Goal: Book appointment/travel/reservation

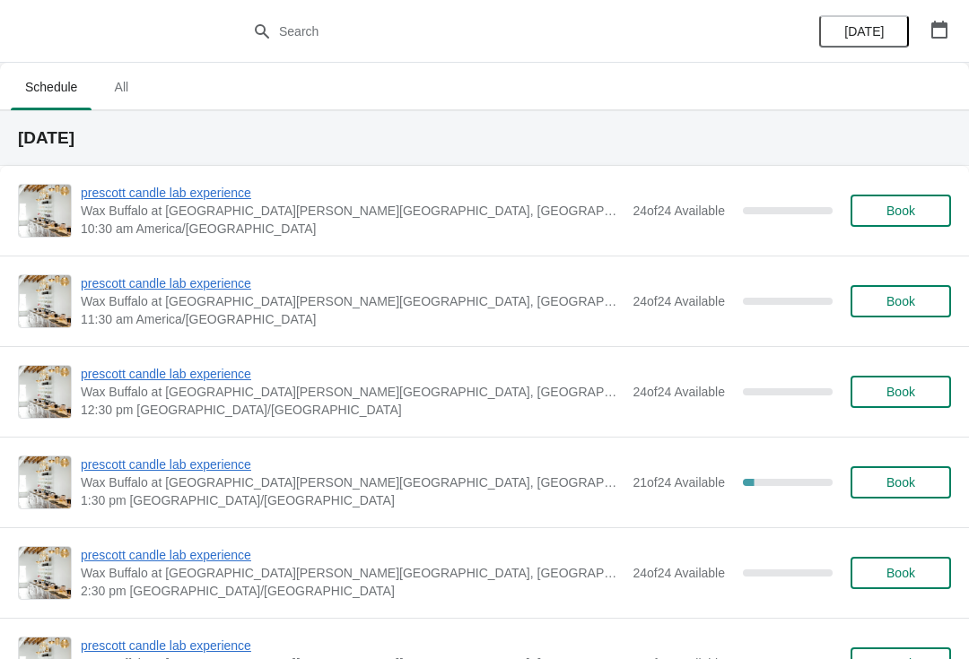
click at [937, 22] on icon "button" at bounding box center [939, 30] width 16 height 18
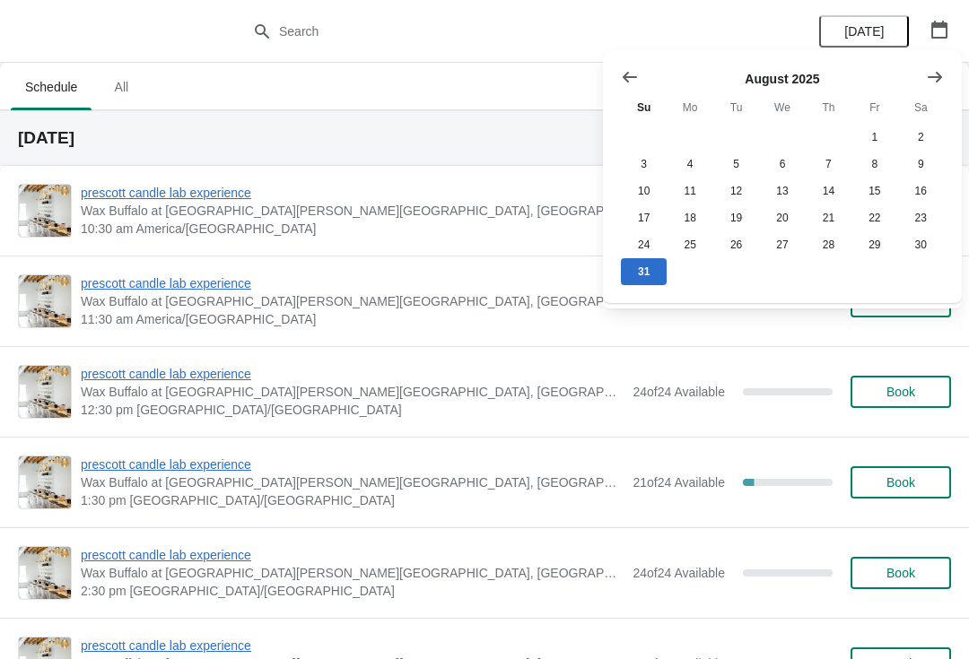
click at [934, 82] on icon "Show next month, September 2025" at bounding box center [935, 77] width 18 height 18
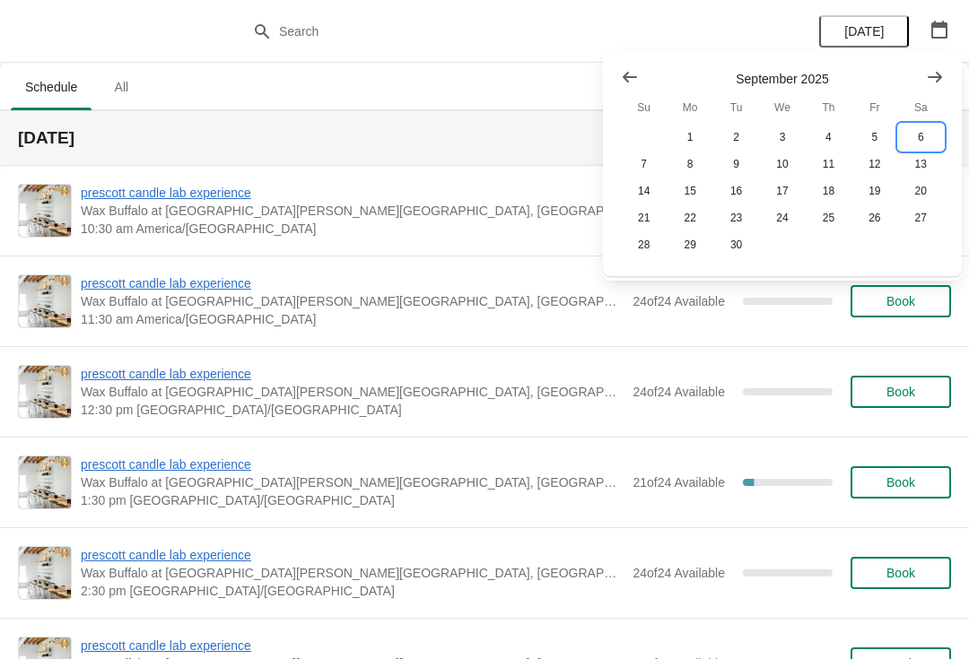
click at [927, 126] on button "6" at bounding box center [921, 137] width 46 height 27
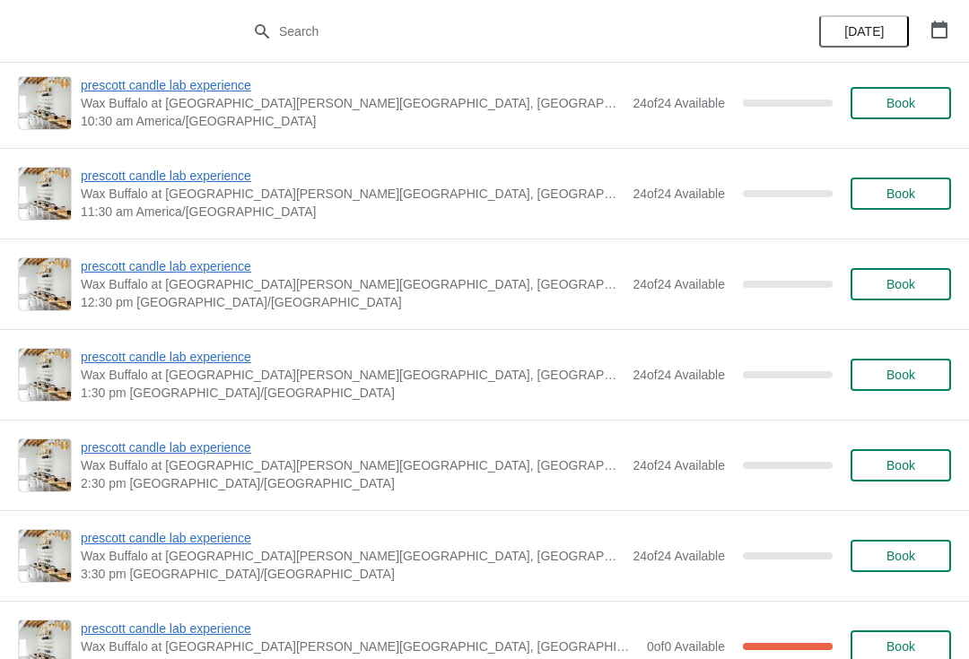
scroll to position [1181, 0]
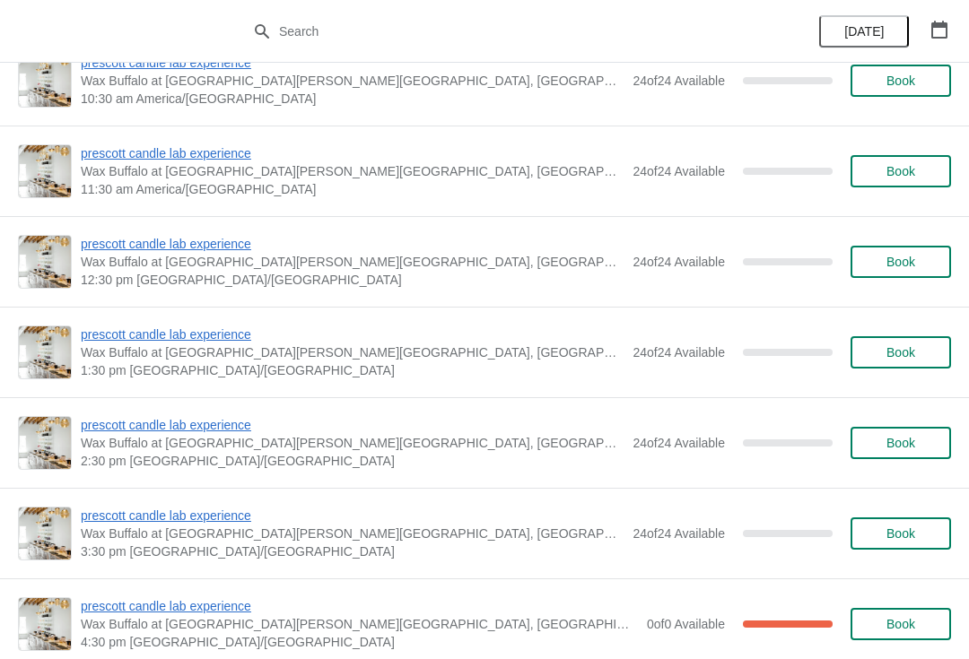
click at [951, 32] on button "button" at bounding box center [939, 29] width 32 height 32
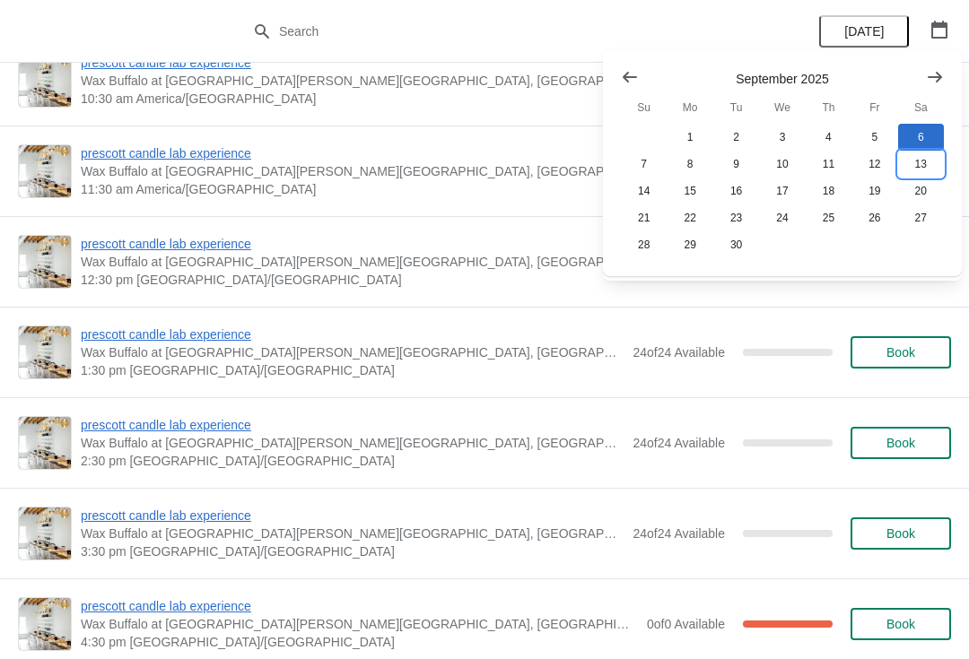
click at [927, 165] on button "13" at bounding box center [921, 164] width 46 height 27
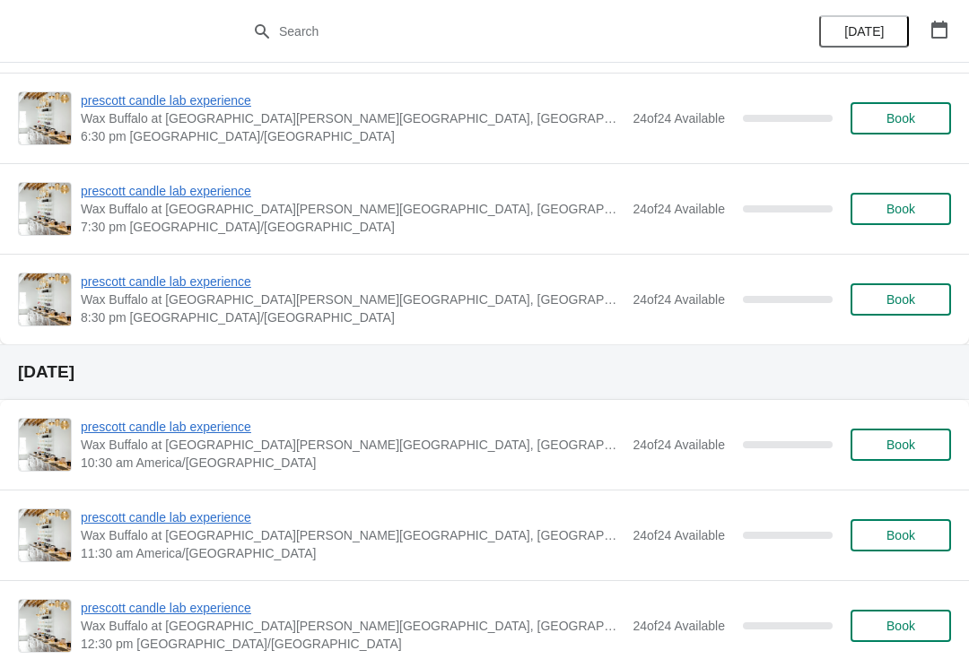
scroll to position [821, 0]
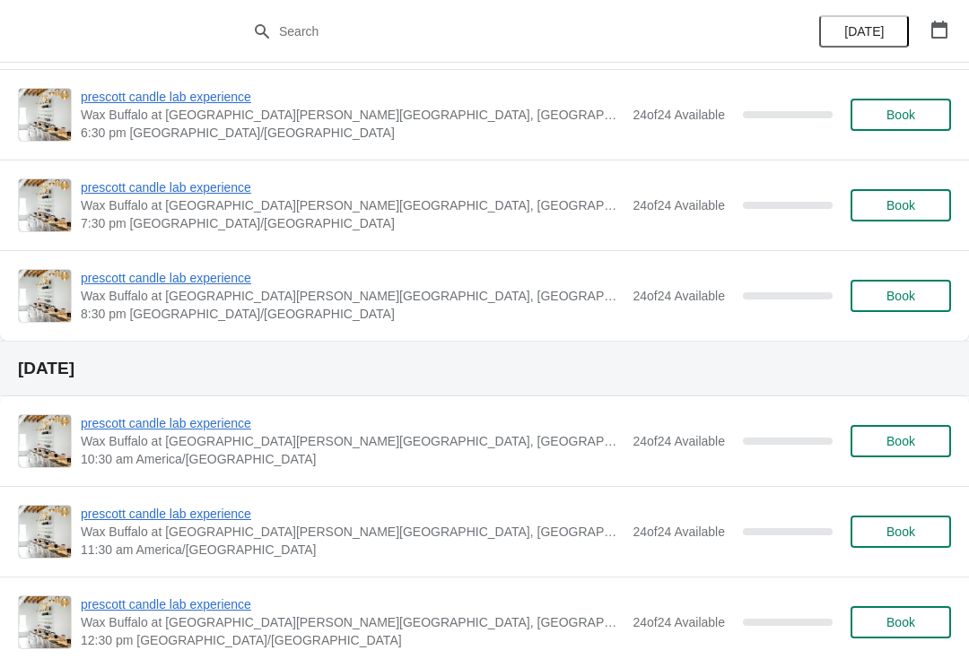
click at [953, 29] on button "button" at bounding box center [939, 29] width 32 height 32
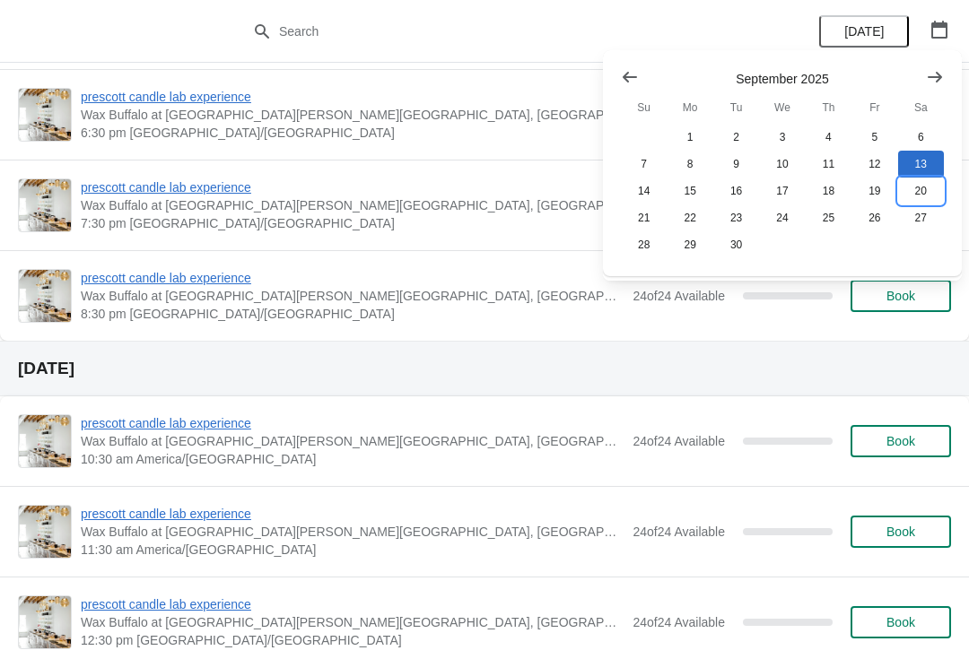
click at [914, 201] on button "20" at bounding box center [921, 191] width 46 height 27
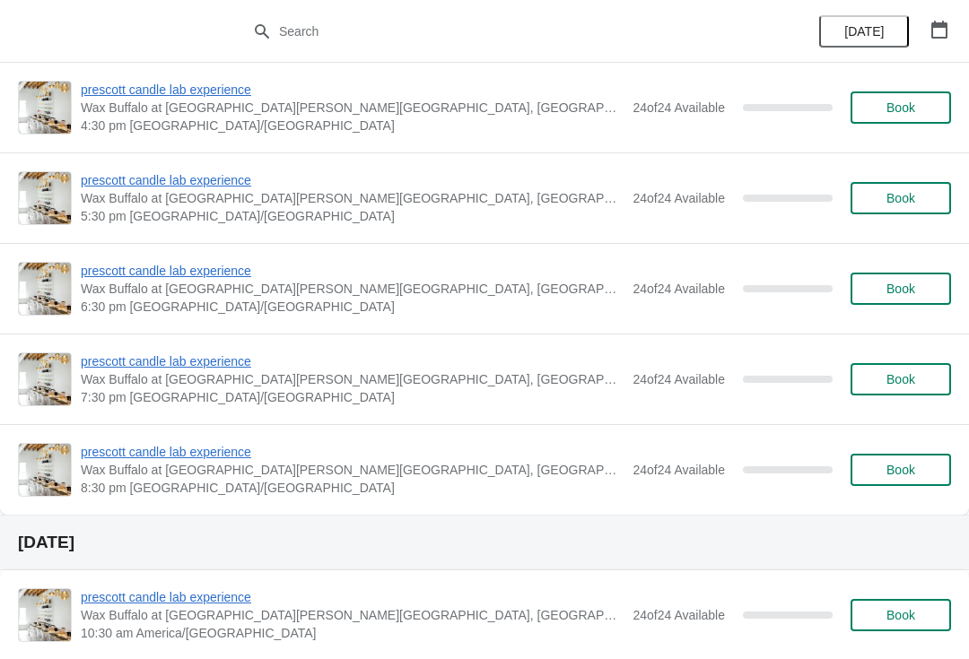
scroll to position [673, 0]
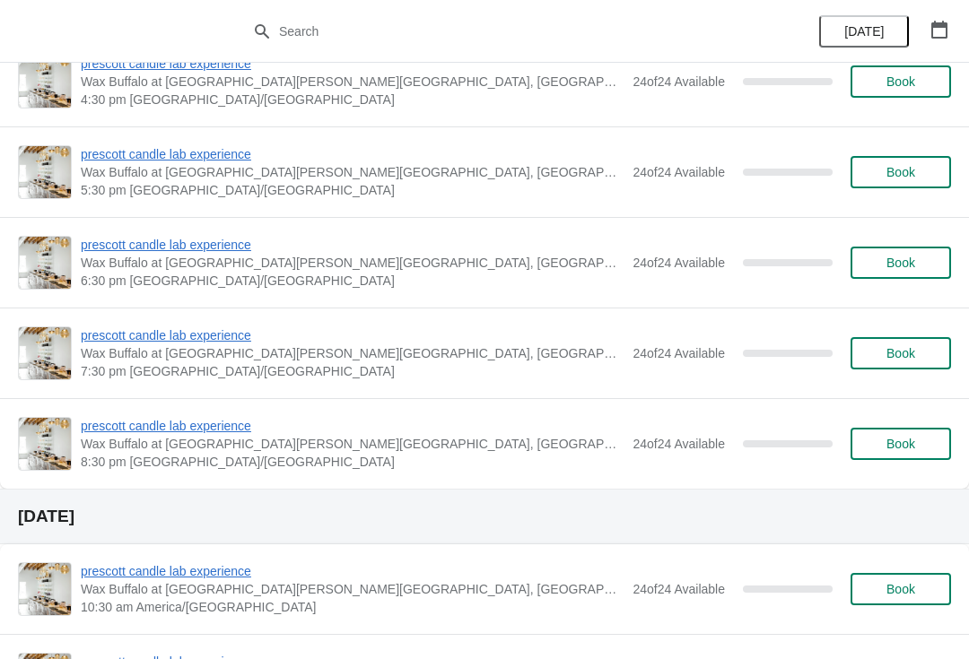
click at [944, 26] on icon "button" at bounding box center [939, 30] width 16 height 18
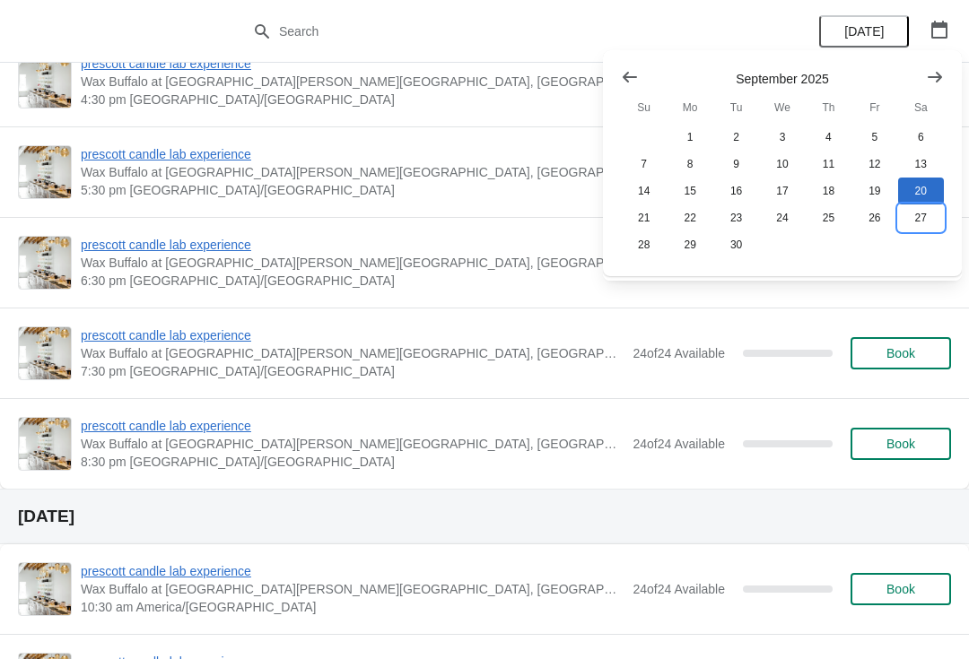
click at [916, 230] on button "27" at bounding box center [921, 217] width 46 height 27
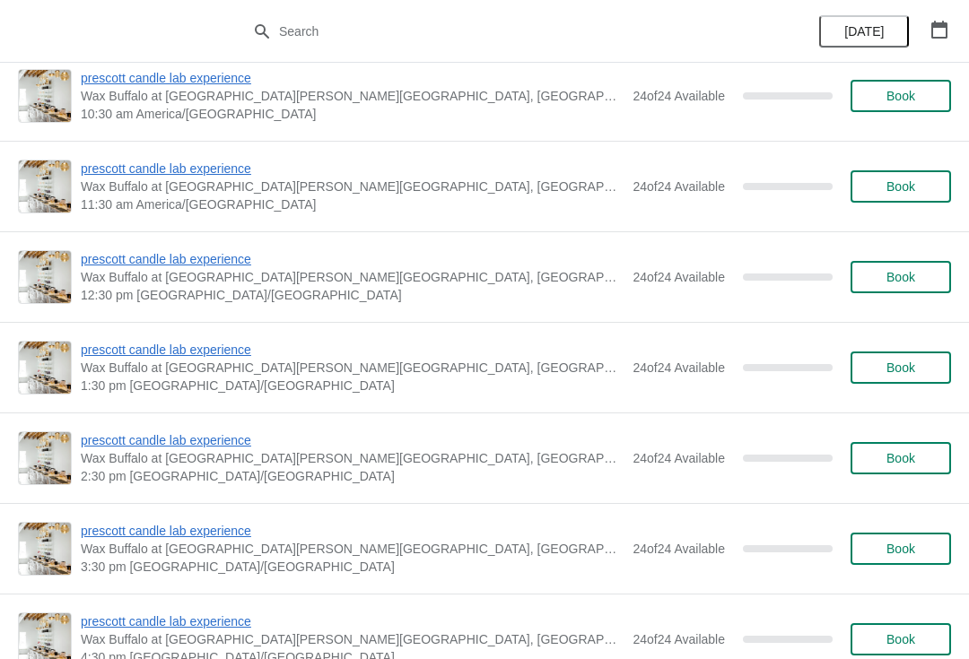
scroll to position [426, 0]
